Goal: Task Accomplishment & Management: Manage account settings

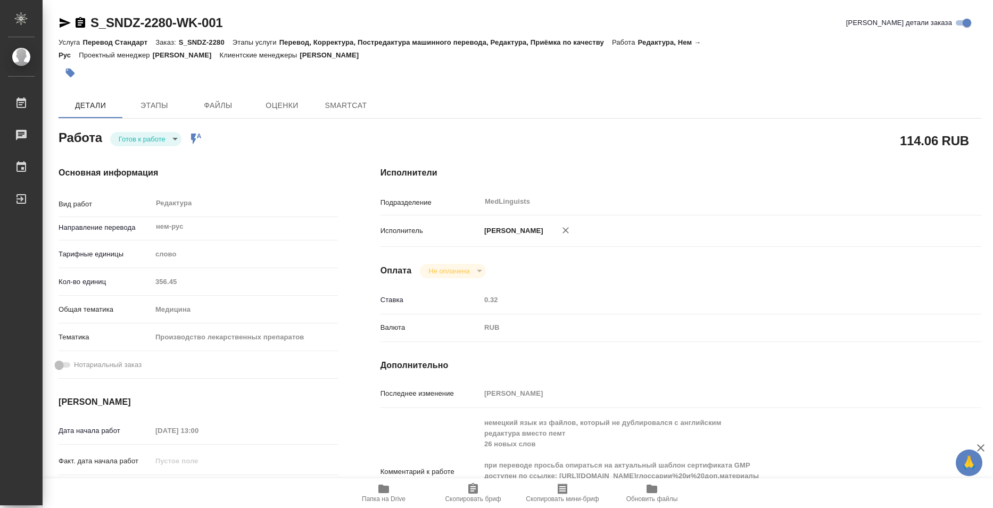
type textarea "x"
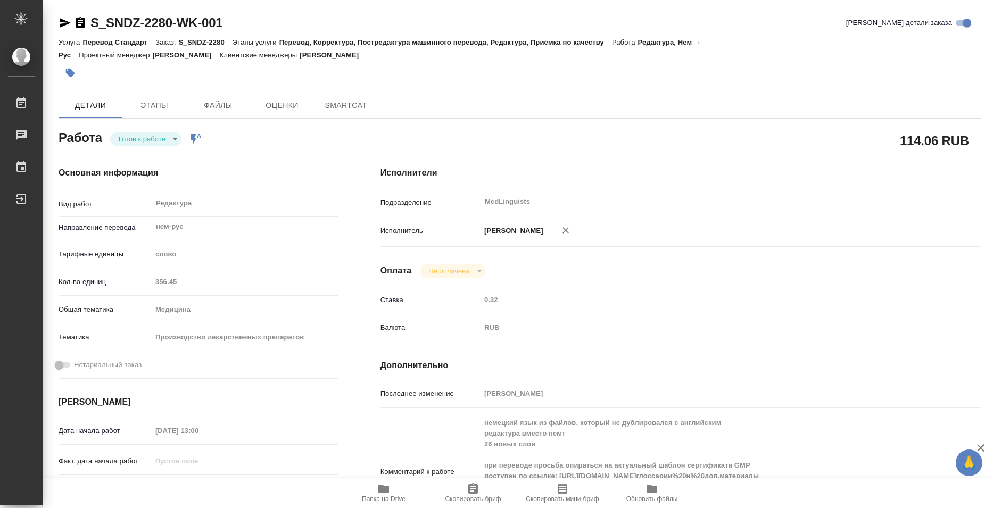
type textarea "x"
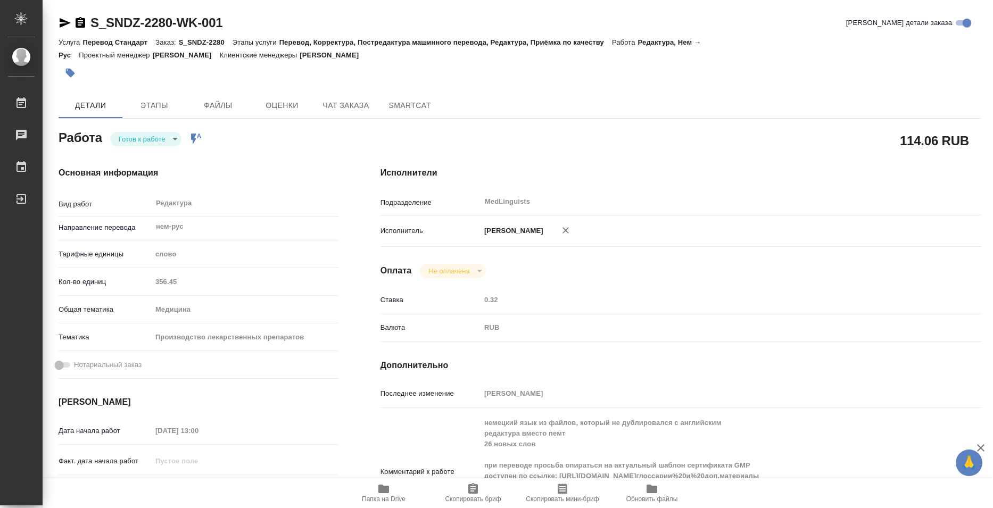
type textarea "x"
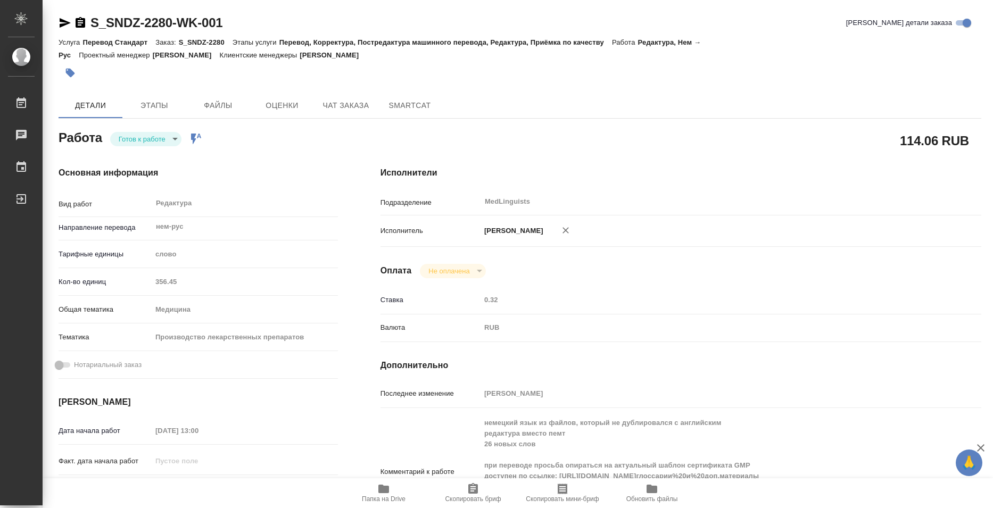
type textarea "x"
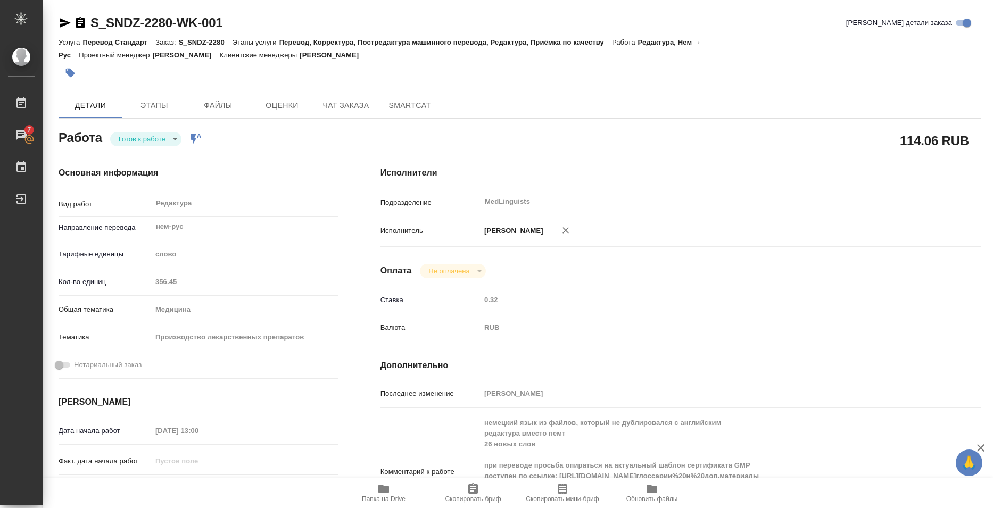
click at [386, 492] on icon "button" at bounding box center [383, 489] width 11 height 9
click at [377, 495] on span "Папка на Drive" at bounding box center [384, 498] width 44 height 7
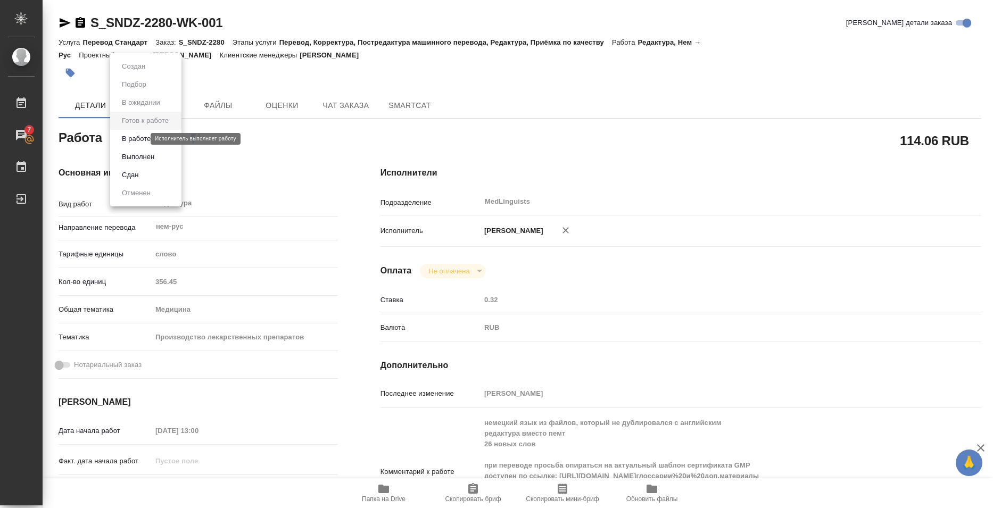
click at [138, 139] on body "🙏 .cls-1 fill:#fff; AWATERA Bazyuk [PERSON_NAME] 7 Чаты График Выйти S_SNDZ-228…" at bounding box center [496, 254] width 993 height 508
click at [279, 66] on div at bounding box center [496, 254] width 993 height 508
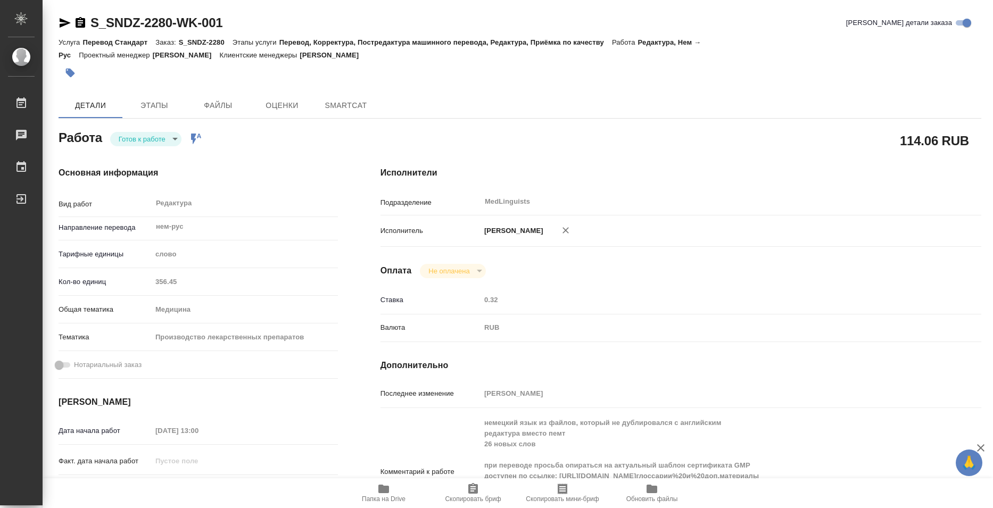
type textarea "x"
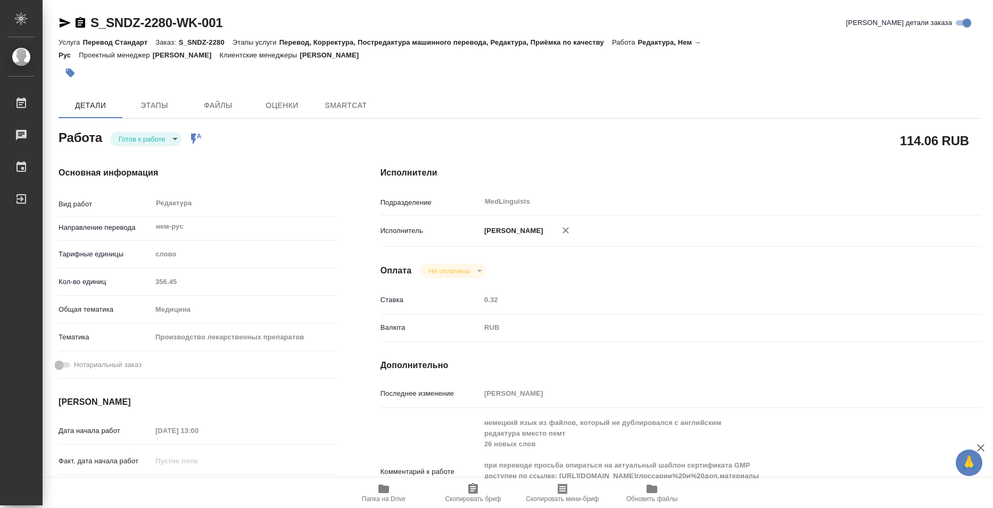
type textarea "x"
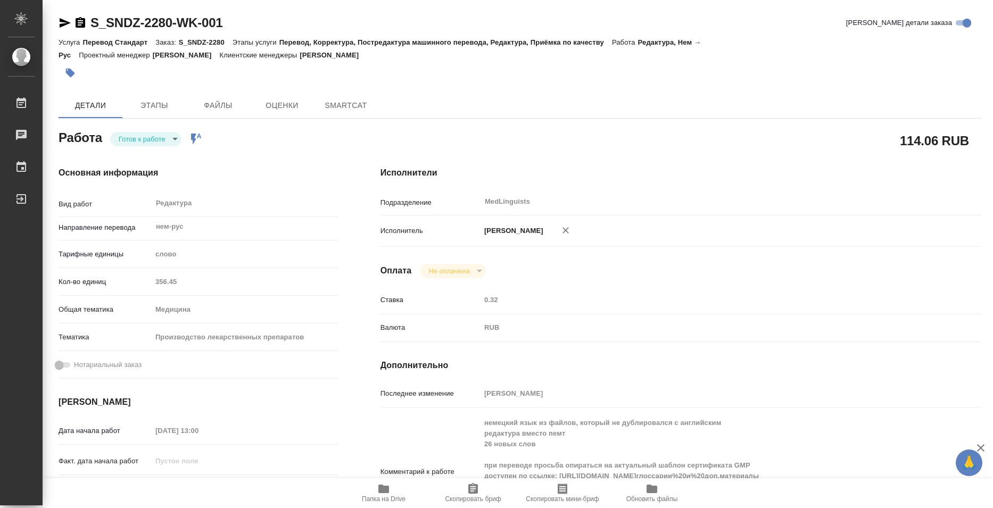
type textarea "x"
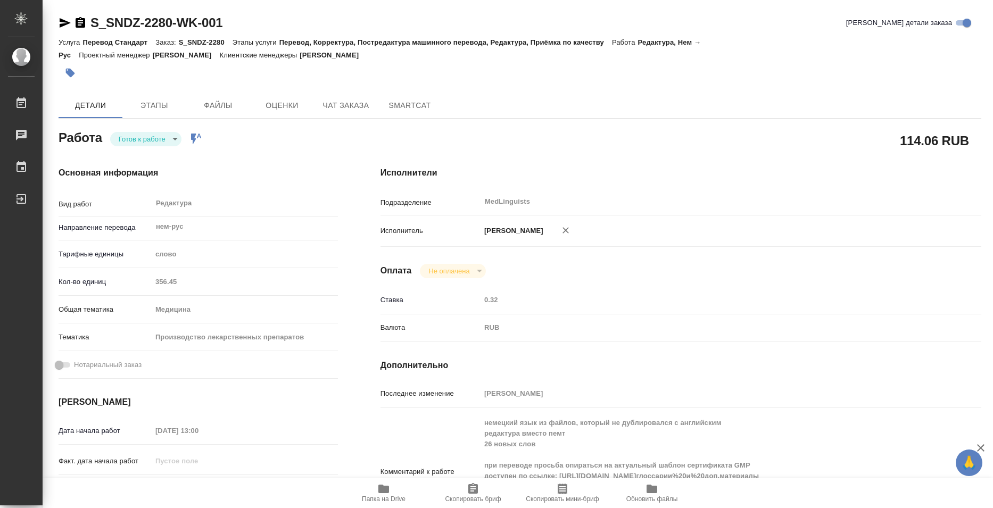
type textarea "x"
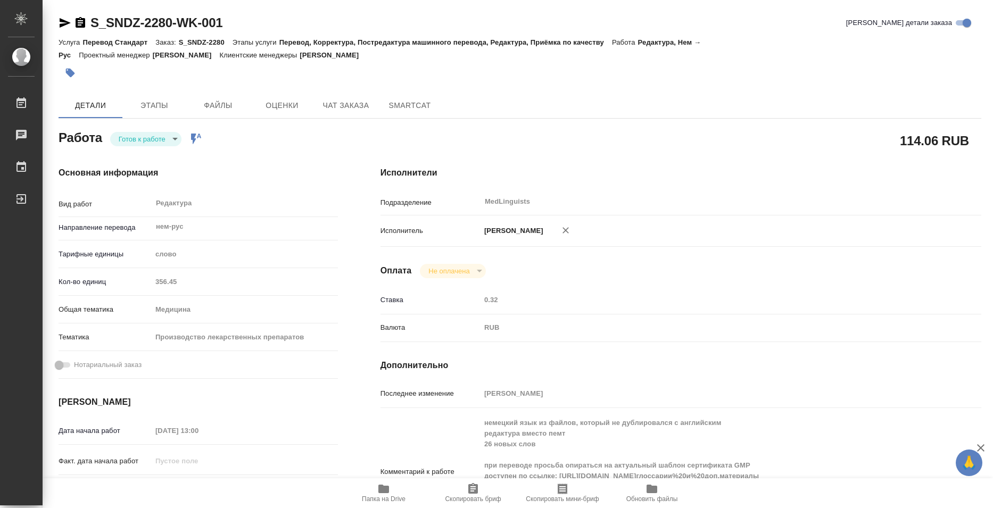
type textarea "x"
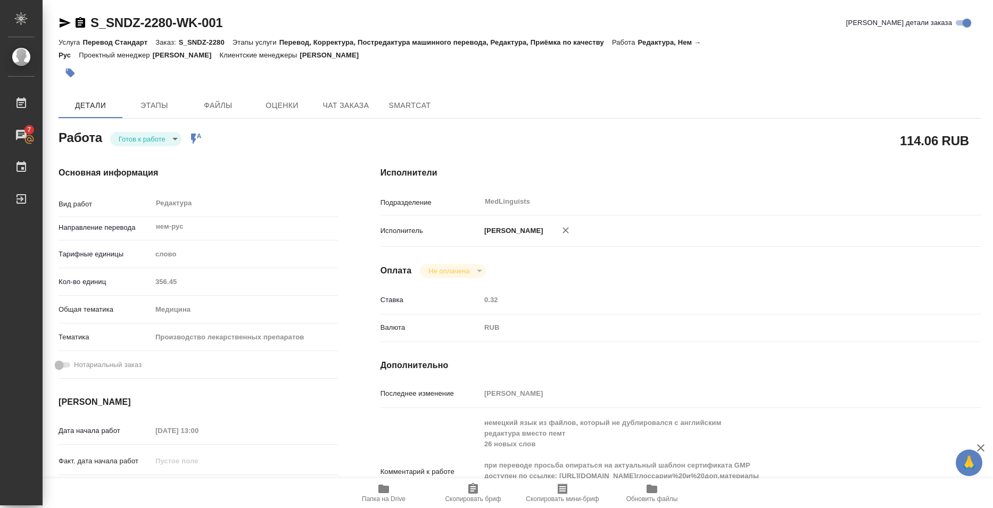
click at [151, 139] on body "🙏 .cls-1 fill:#fff; AWATERA Bazyuk [PERSON_NAME] 7 Чаты График Выйти S_SNDZ-228…" at bounding box center [496, 254] width 993 height 508
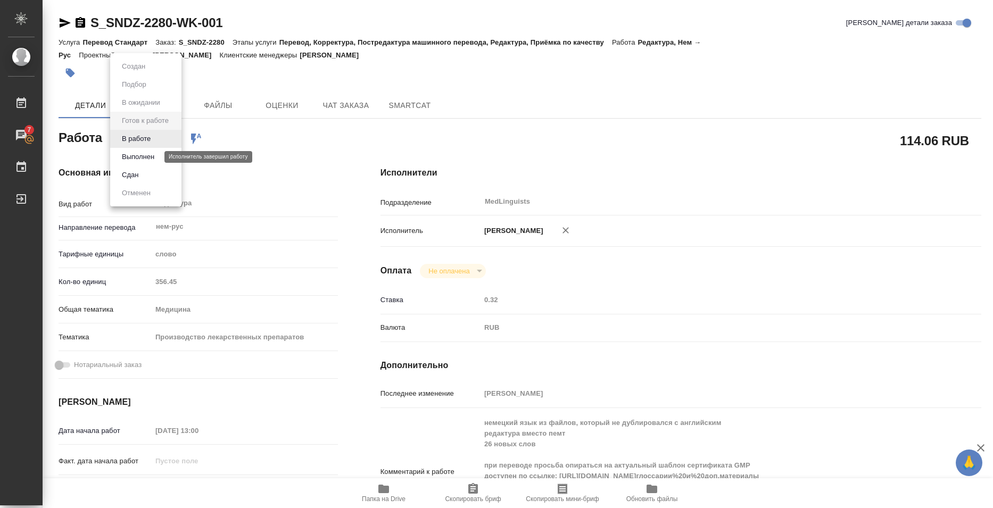
click at [148, 162] on button "Выполнен" at bounding box center [138, 157] width 39 height 12
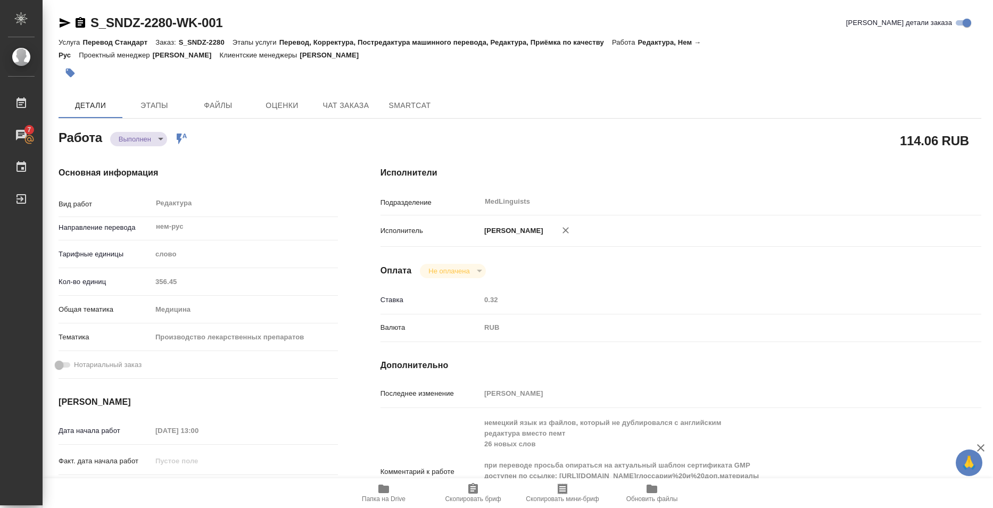
type textarea "x"
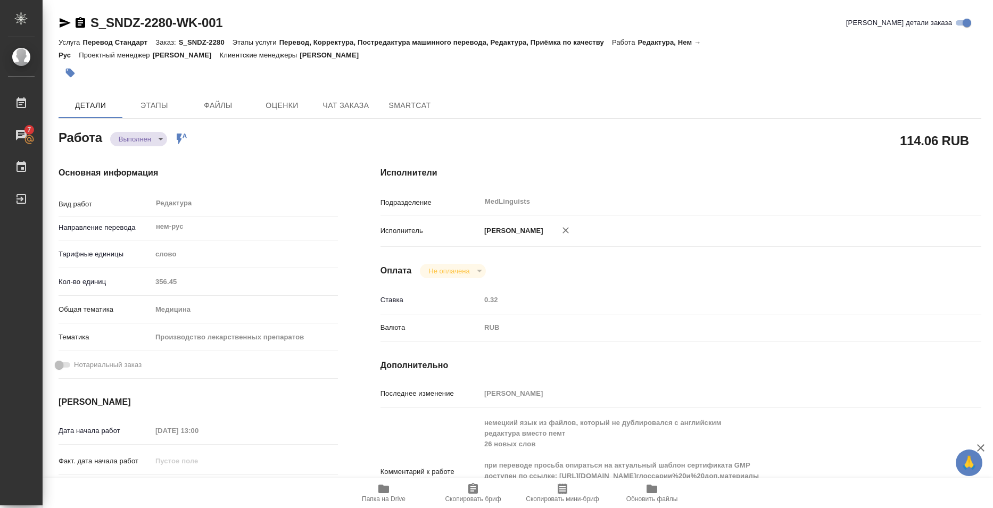
type textarea "x"
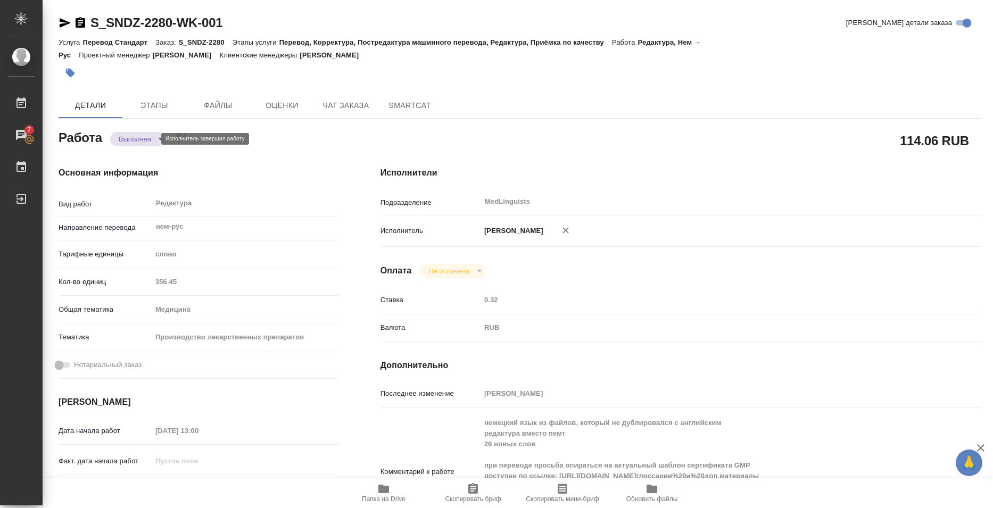
click at [130, 140] on body "🙏 .cls-1 fill:#fff; AWATERA Bazyuk [PERSON_NAME] 7 Чаты График Выйти S_SNDZ-228…" at bounding box center [496, 254] width 993 height 508
type textarea "x"
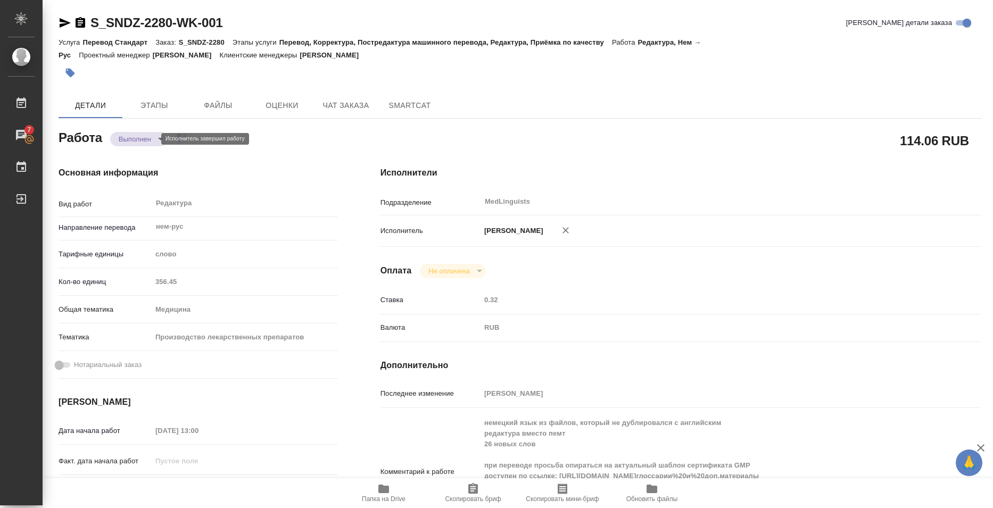
type textarea "x"
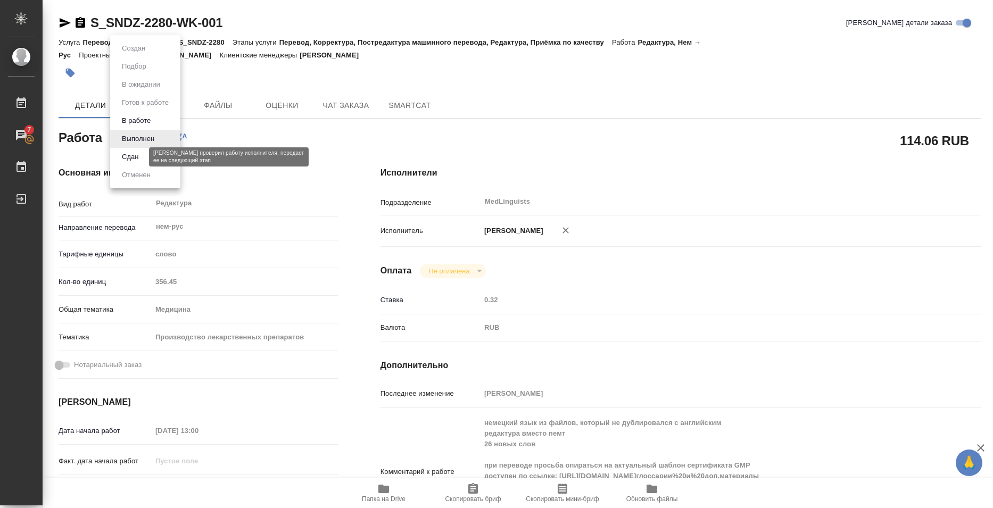
click at [134, 160] on button "Сдан" at bounding box center [130, 157] width 23 height 12
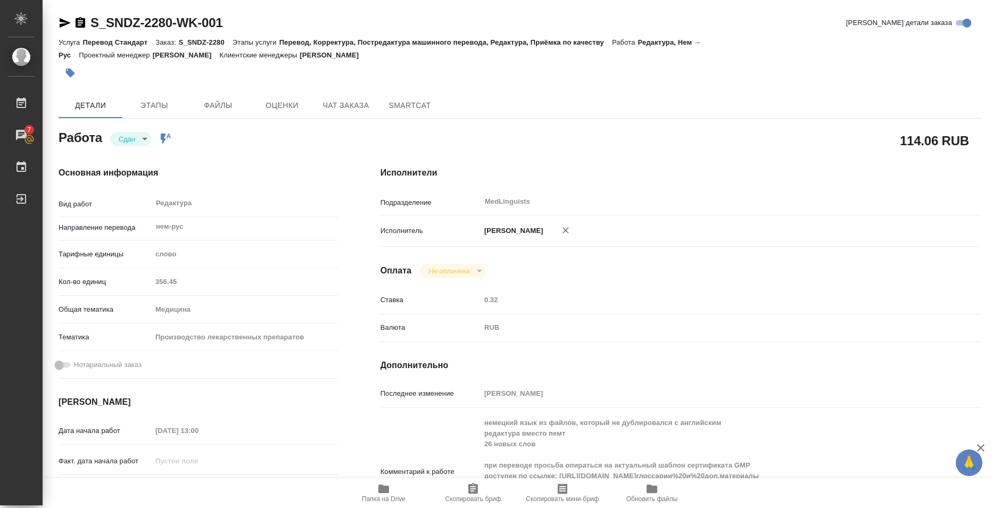
type textarea "x"
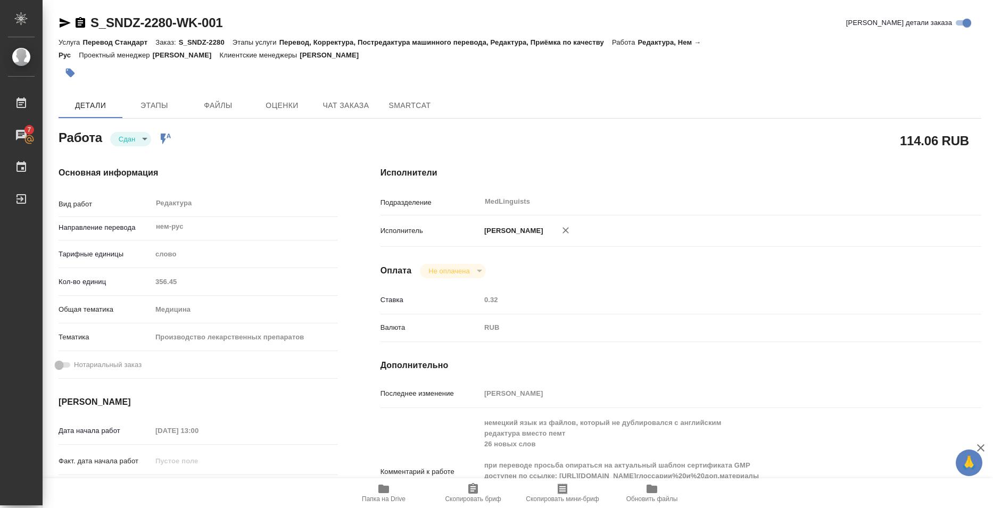
type textarea "x"
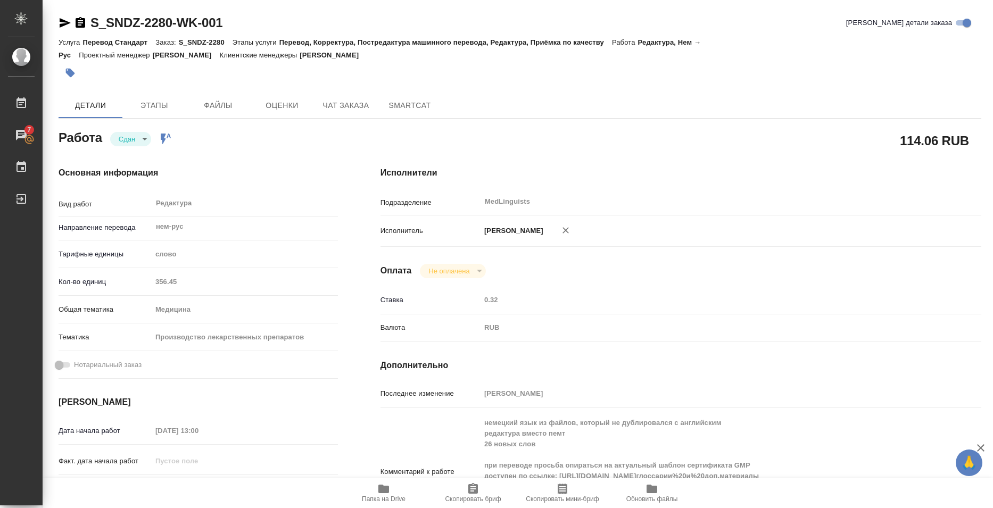
type textarea "x"
